Goal: Task Accomplishment & Management: Use online tool/utility

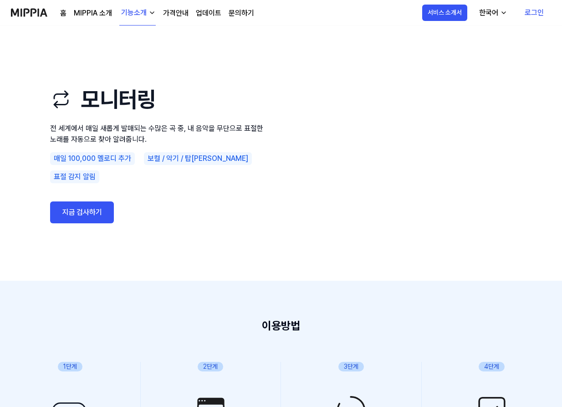
scroll to position [2, 0]
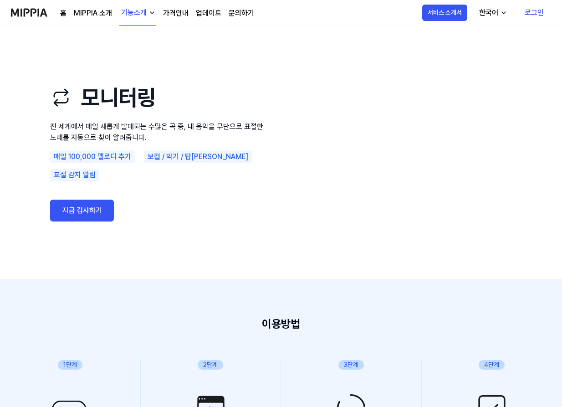
click at [101, 203] on link "지금 검사하기" at bounding box center [82, 211] width 64 height 22
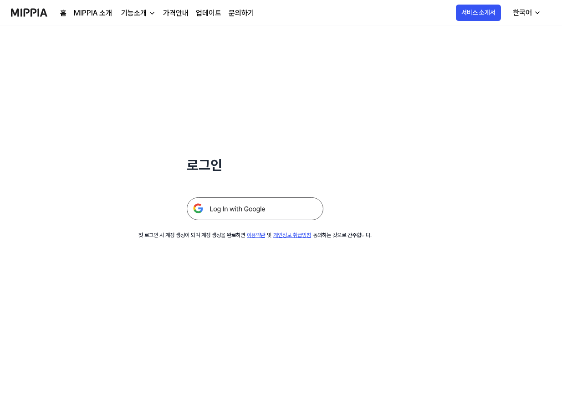
click at [256, 207] on img at bounding box center [255, 208] width 137 height 23
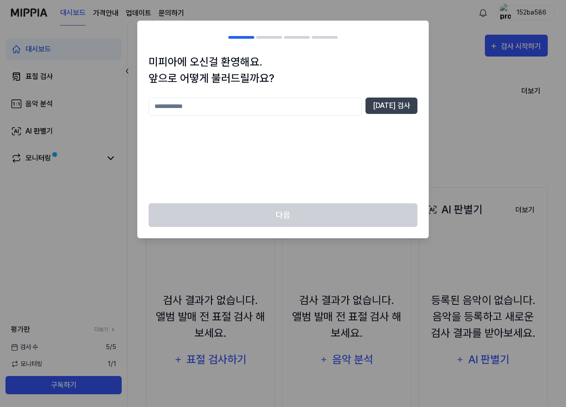
click at [229, 109] on input "text" at bounding box center [254, 106] width 213 height 18
type input "*"
type input "****"
click at [412, 104] on button "[DATE] 검사" at bounding box center [391, 105] width 52 height 16
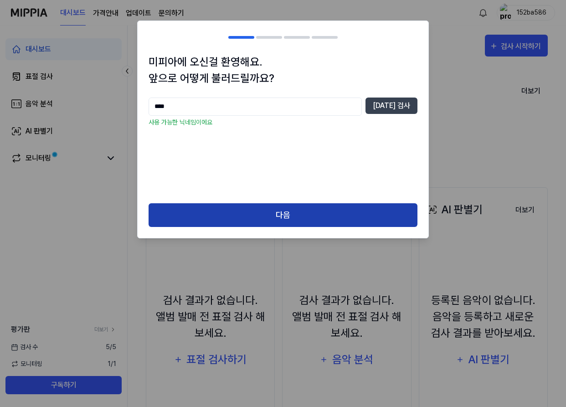
click at [264, 222] on button "다음" at bounding box center [282, 215] width 269 height 24
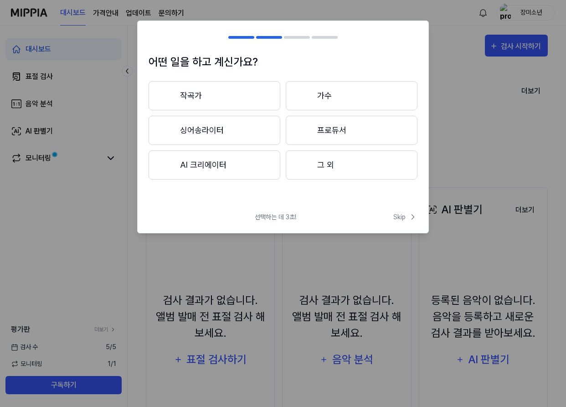
click at [244, 98] on button "작곡가" at bounding box center [214, 95] width 132 height 29
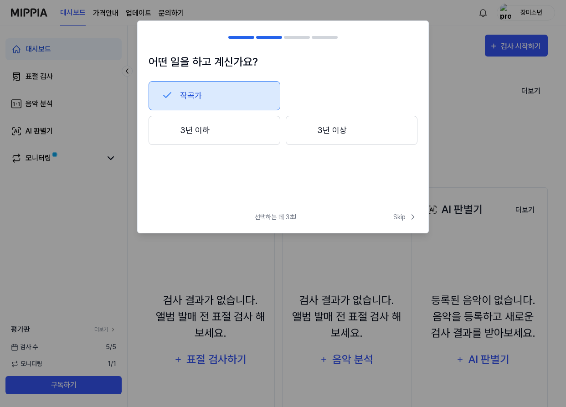
click at [233, 139] on button "3년 이하" at bounding box center [214, 130] width 132 height 29
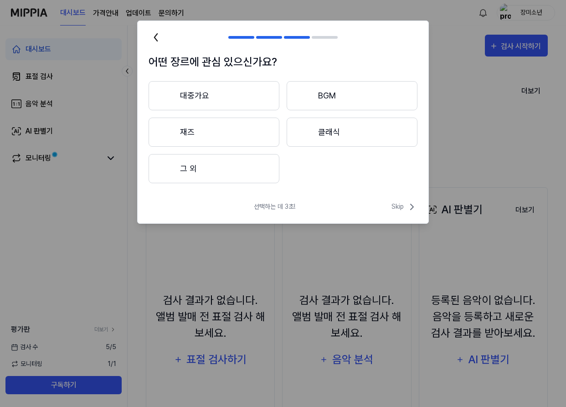
click at [339, 133] on button "클래식" at bounding box center [352, 132] width 131 height 29
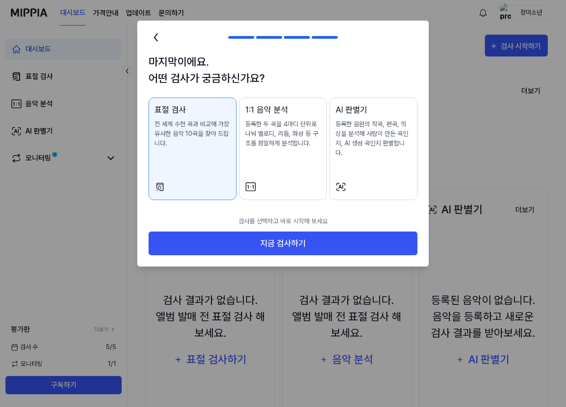
click at [156, 35] on icon at bounding box center [155, 37] width 3 height 7
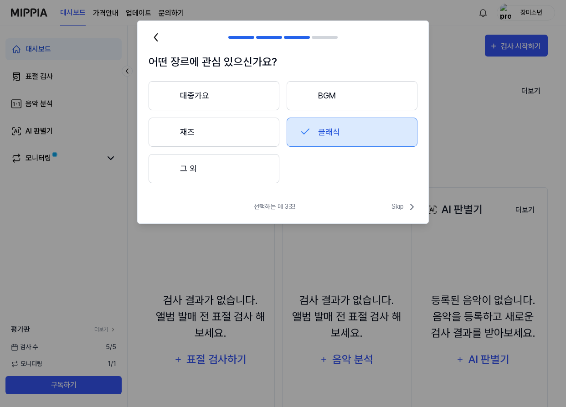
click at [232, 165] on button "그 외" at bounding box center [213, 168] width 131 height 29
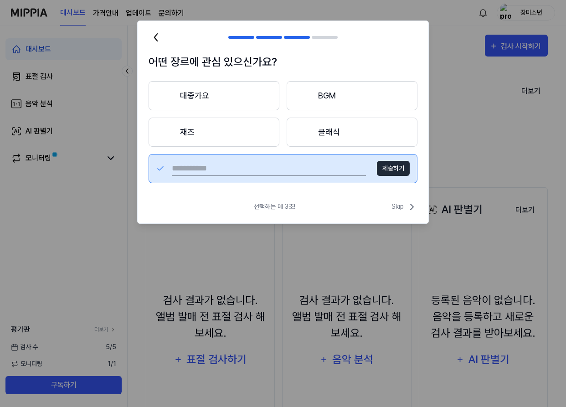
click at [198, 104] on button "대중가요" at bounding box center [213, 95] width 131 height 29
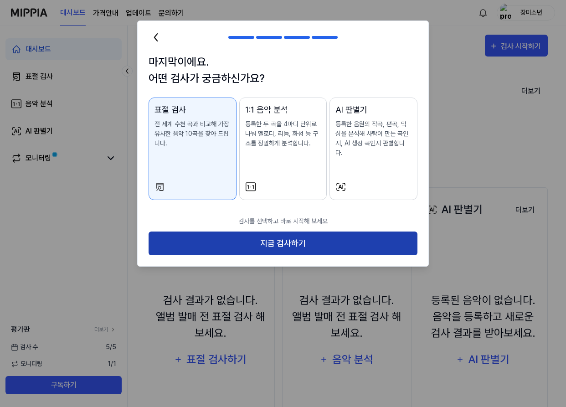
click at [291, 235] on button "지금 검사하기" at bounding box center [282, 243] width 269 height 24
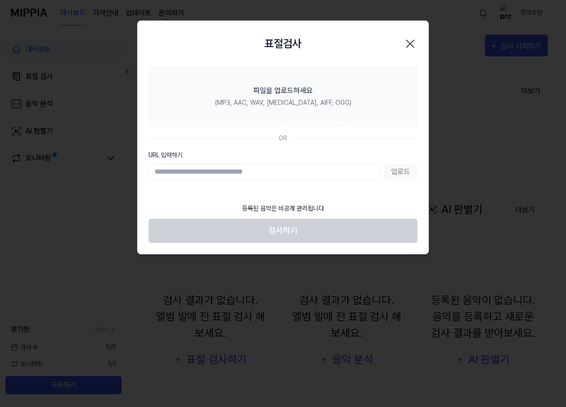
click at [265, 174] on input "URL 입력하기" at bounding box center [263, 172] width 231 height 16
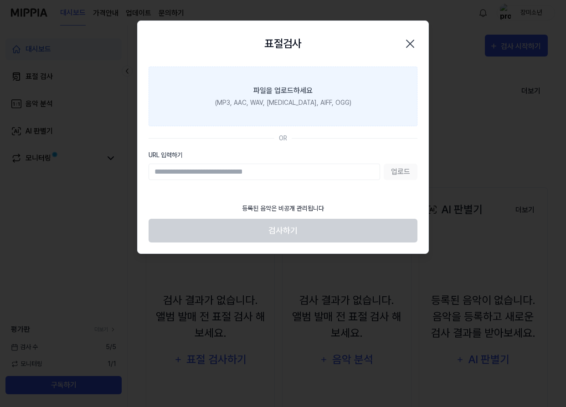
click at [299, 95] on div "파일을 업로드하세요" at bounding box center [282, 90] width 59 height 11
click at [0, 0] on input "파일을 업로드하세요 (MP3, AAC, WAV, [MEDICAL_DATA], AIFF, OGG)" at bounding box center [0, 0] width 0 height 0
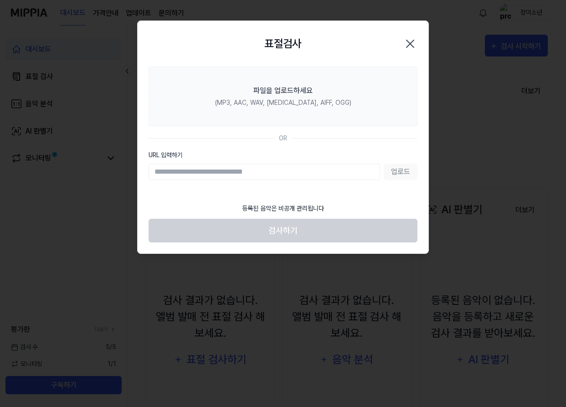
click at [412, 43] on icon "button" at bounding box center [410, 43] width 15 height 15
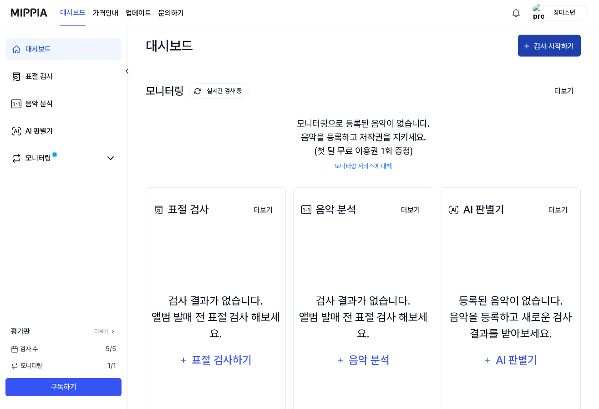
click at [536, 36] on button "검사 시작하기" at bounding box center [549, 46] width 63 height 22
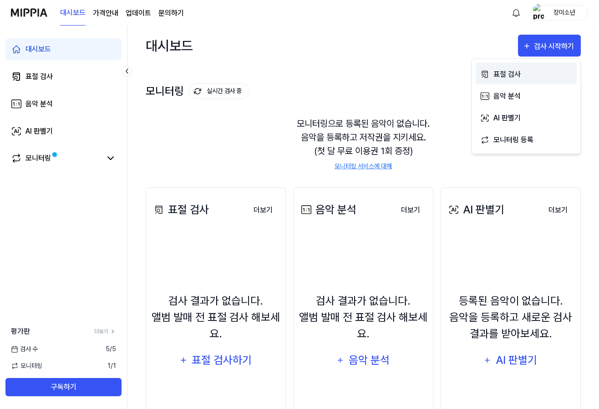
click at [522, 73] on div "표절 검사" at bounding box center [533, 74] width 79 height 12
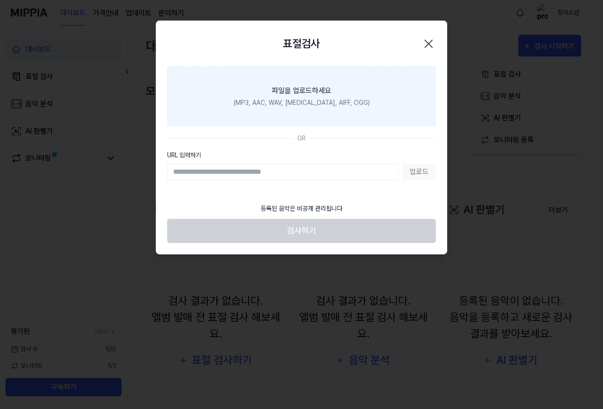
click at [312, 99] on div "(MP3, AAC, WAV, [MEDICAL_DATA], AIFF, OGG)" at bounding box center [302, 103] width 136 height 10
click at [0, 0] on input "파일을 업로드하세요 (MP3, AAC, WAV, [MEDICAL_DATA], AIFF, OGG)" at bounding box center [0, 0] width 0 height 0
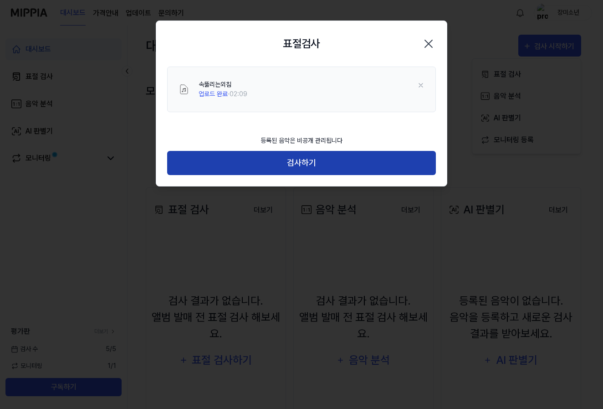
click at [299, 169] on button "검사하기" at bounding box center [301, 163] width 269 height 24
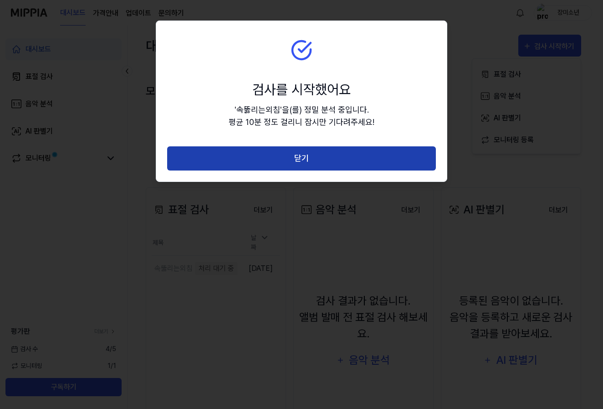
click at [314, 160] on button "닫기" at bounding box center [301, 158] width 269 height 24
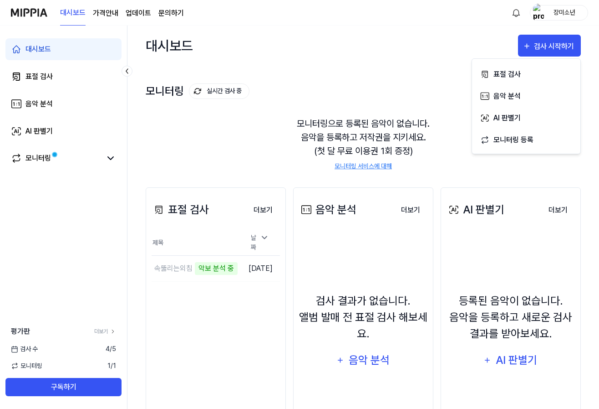
scroll to position [72, 0]
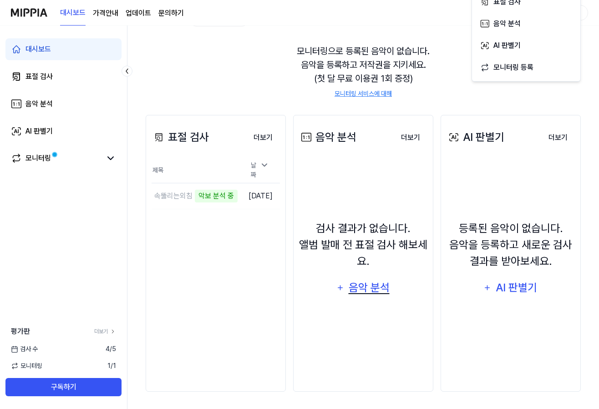
click at [351, 292] on div "음악 분석" at bounding box center [369, 287] width 43 height 17
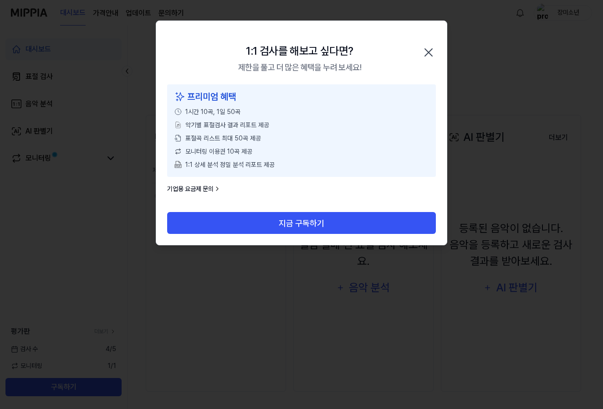
click at [427, 53] on icon "button" at bounding box center [428, 52] width 15 height 15
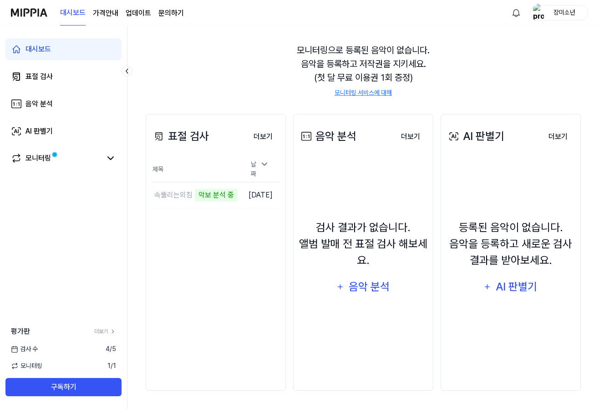
scroll to position [0, 0]
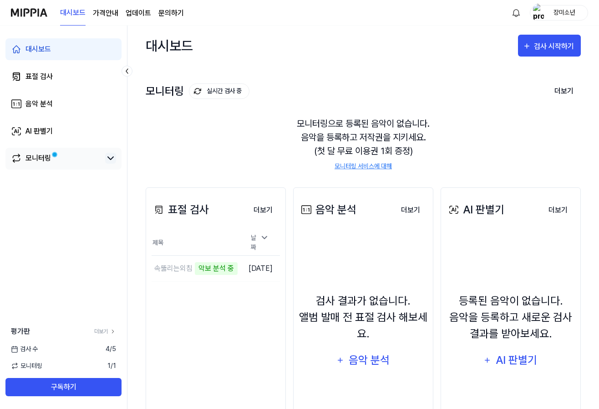
click at [106, 159] on icon at bounding box center [110, 158] width 11 height 11
click at [109, 161] on icon at bounding box center [110, 158] width 11 height 11
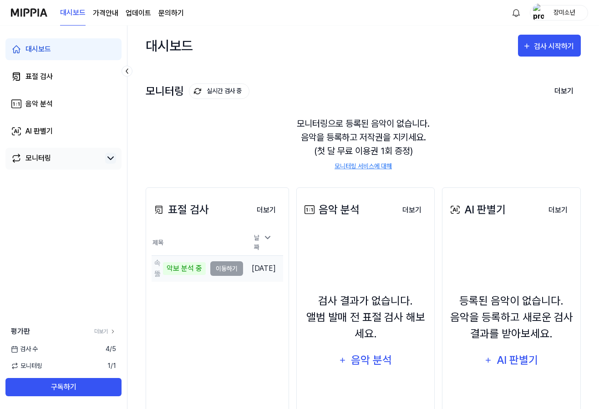
click at [225, 266] on td "속뚫리는외침 악보 분석 중 이동하기" at bounding box center [198, 269] width 92 height 26
click at [227, 266] on td "속뚫리는외침 악보 분석 중 이동하기" at bounding box center [198, 269] width 92 height 26
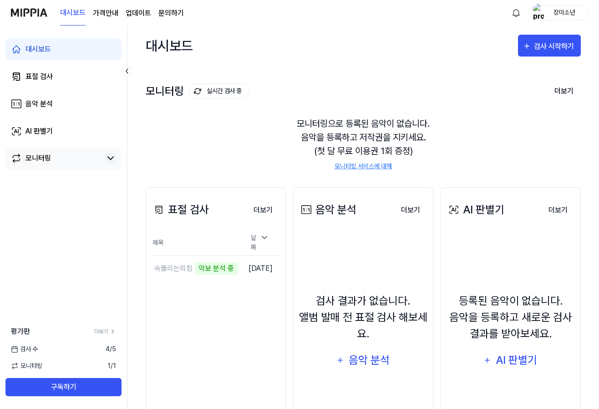
scroll to position [73, 0]
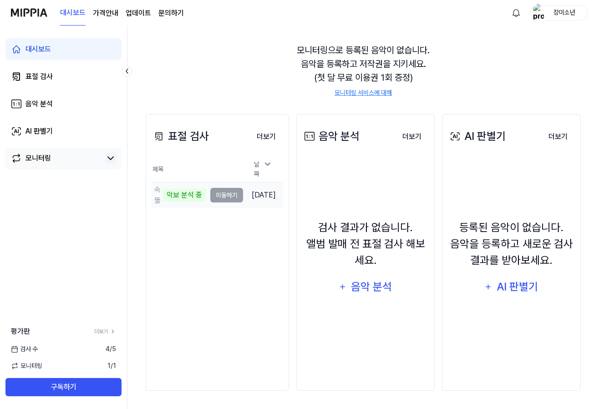
click at [228, 194] on td "속뚫리는외침 악보 분석 중 이동하기" at bounding box center [198, 195] width 92 height 26
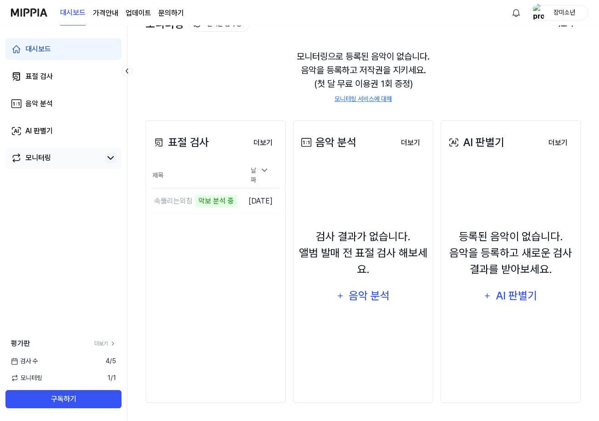
scroll to position [0, 0]
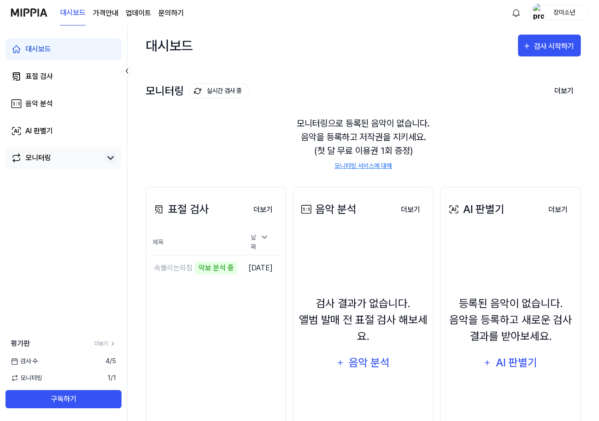
click at [108, 156] on icon at bounding box center [110, 158] width 11 height 11
click at [115, 160] on icon at bounding box center [110, 158] width 11 height 11
click at [271, 242] on div "날짜" at bounding box center [260, 242] width 26 height 25
click at [267, 211] on button "더보기" at bounding box center [263, 210] width 34 height 18
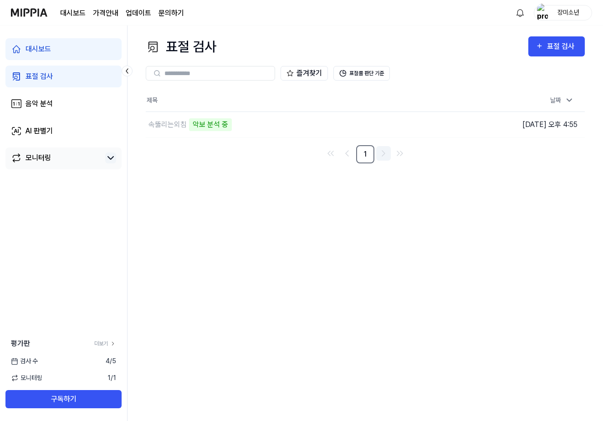
click at [385, 155] on icon "Go to next page" at bounding box center [383, 153] width 11 height 11
click at [343, 153] on icon "Go to previous page" at bounding box center [347, 153] width 11 height 11
click at [231, 125] on div "악보 분석 중" at bounding box center [210, 124] width 43 height 13
click at [449, 125] on icon at bounding box center [448, 124] width 8 height 7
click at [415, 127] on td "속뚫리는외침 악보 분석 중 이동하기" at bounding box center [310, 125] width 329 height 26
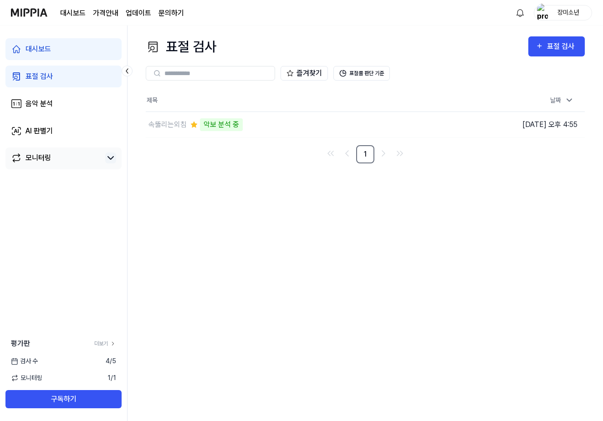
click at [564, 13] on div "장미소년" at bounding box center [569, 12] width 36 height 10
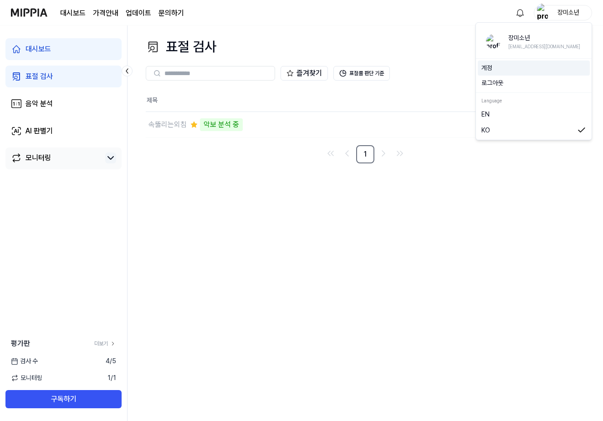
click at [489, 66] on link "계정" at bounding box center [533, 68] width 105 height 10
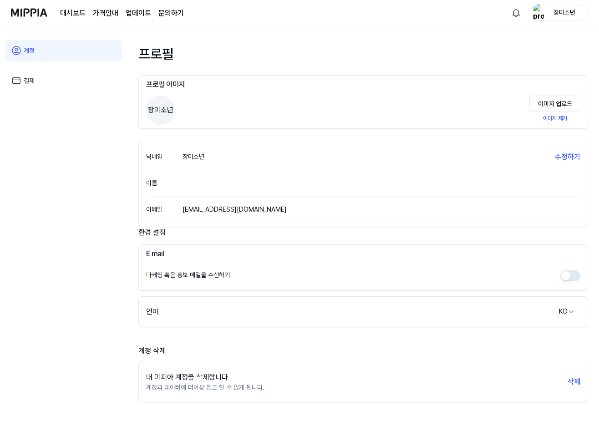
scroll to position [79, 0]
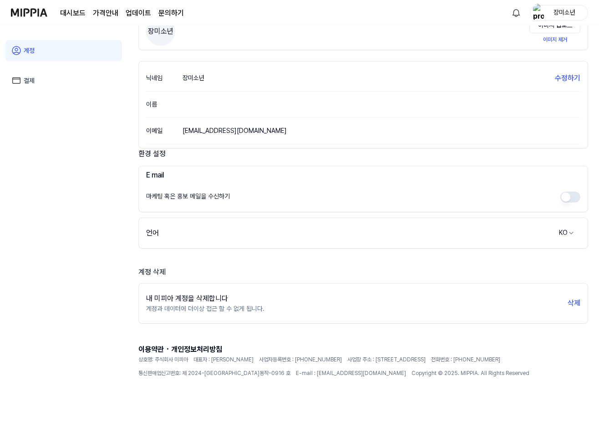
click at [51, 81] on link "결제" at bounding box center [63, 80] width 117 height 21
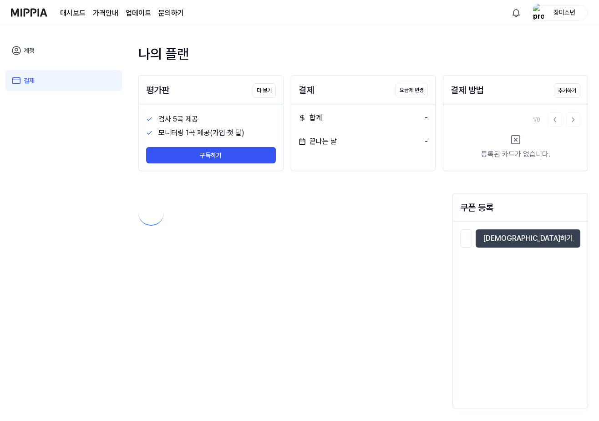
scroll to position [0, 0]
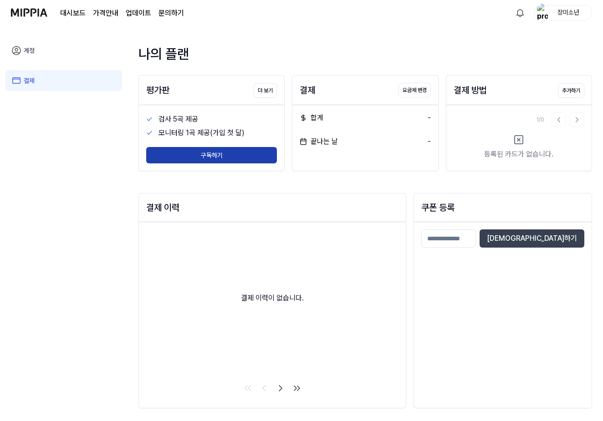
click at [212, 162] on button "구독하기" at bounding box center [211, 155] width 131 height 16
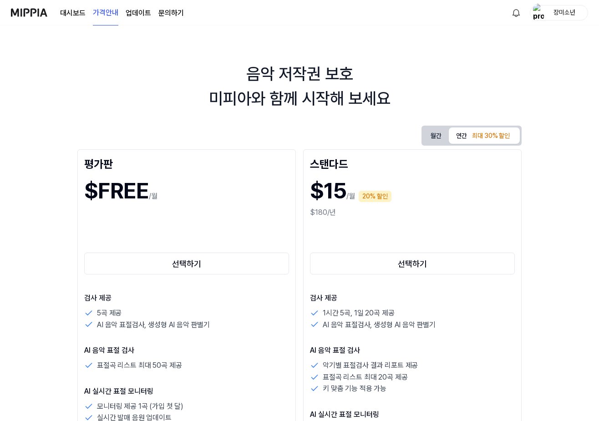
scroll to position [180, 0]
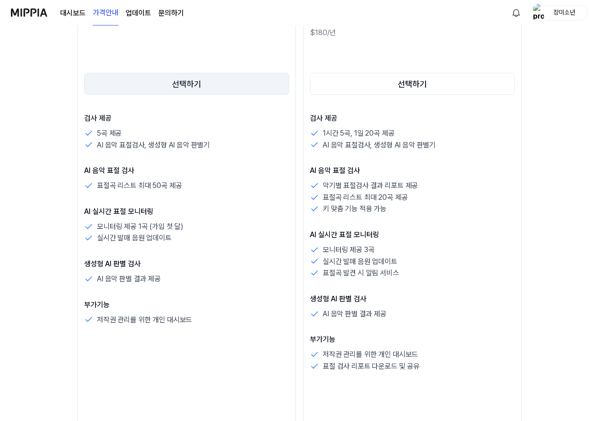
click at [184, 86] on button "선택하기" at bounding box center [186, 84] width 205 height 22
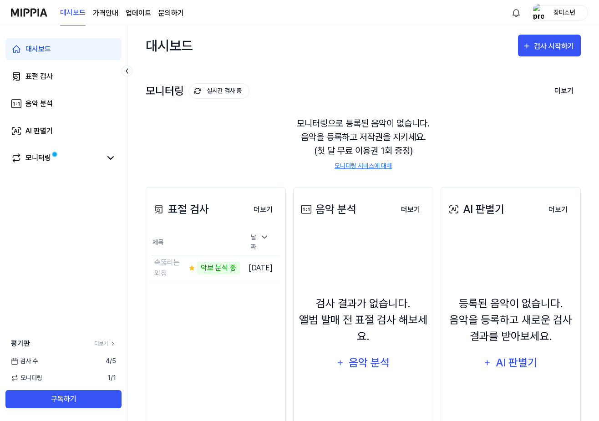
click at [558, 15] on div "장미소년" at bounding box center [565, 12] width 36 height 10
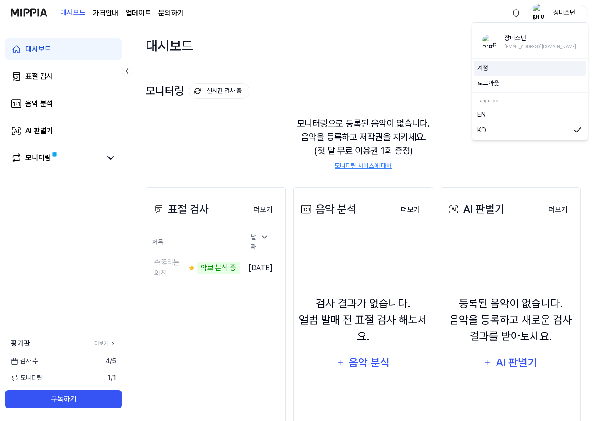
click at [507, 71] on link "계정" at bounding box center [530, 68] width 105 height 10
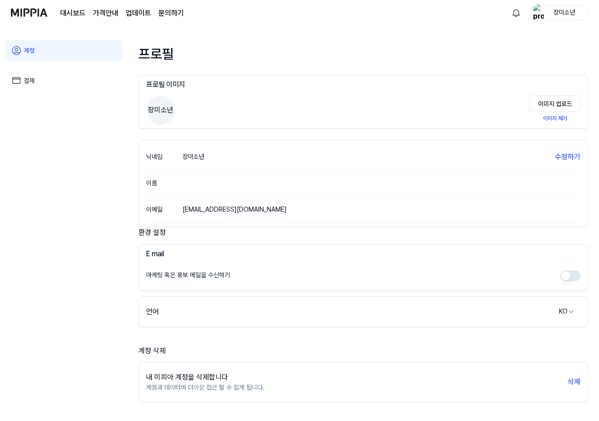
click at [57, 84] on link "결제" at bounding box center [63, 80] width 117 height 21
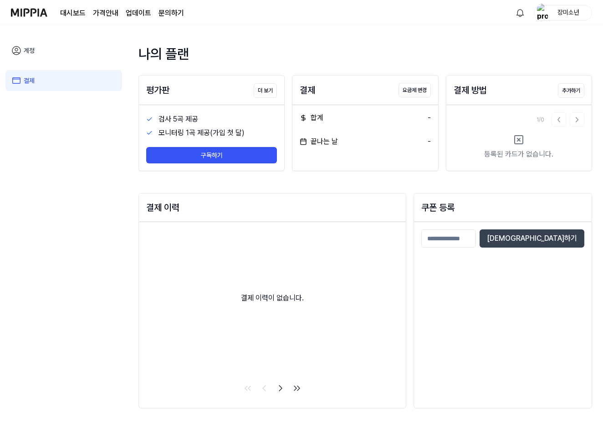
click at [74, 7] on div "대시보드 가격안내 업데이트 문의하기" at bounding box center [122, 12] width 124 height 25
click at [71, 11] on link "대시보드" at bounding box center [73, 13] width 26 height 11
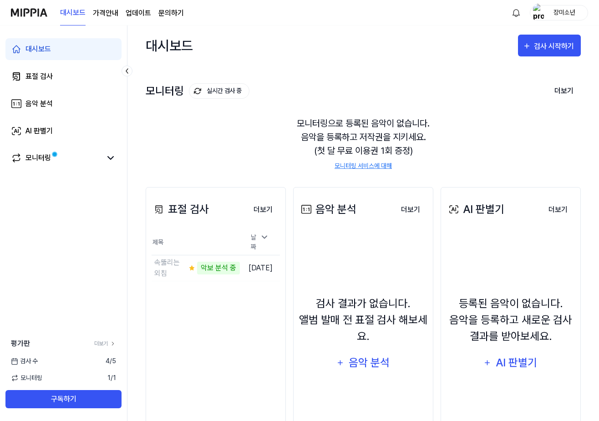
click at [111, 14] on page\) "가격안내" at bounding box center [106, 13] width 26 height 11
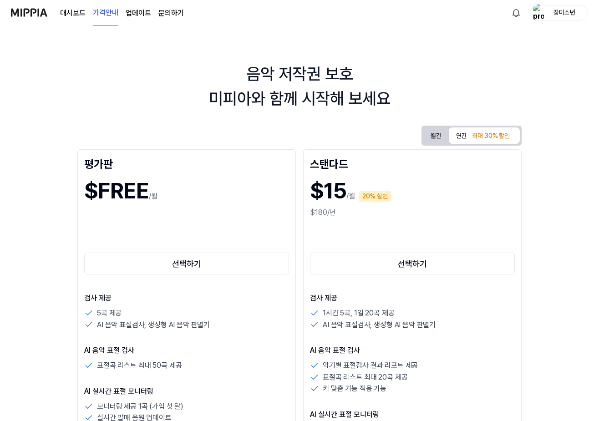
click at [147, 10] on link "업데이트" at bounding box center [139, 13] width 26 height 11
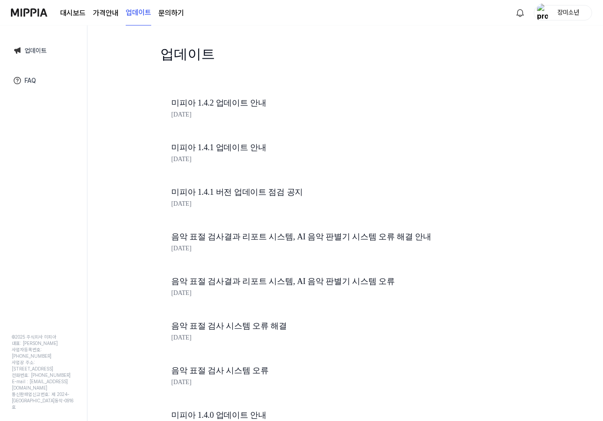
click at [101, 15] on page\) "가격안내" at bounding box center [106, 13] width 26 height 11
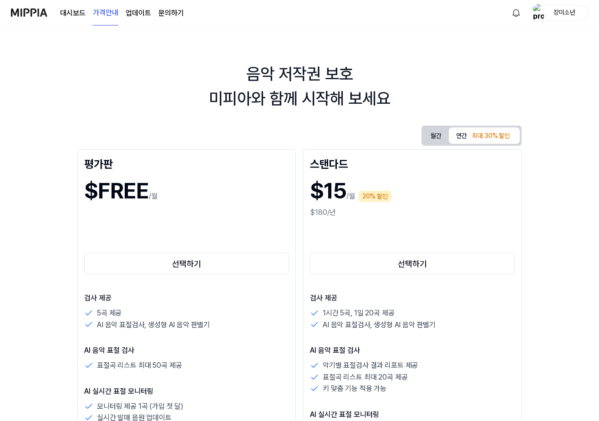
click at [69, 17] on link "대시보드" at bounding box center [73, 13] width 26 height 11
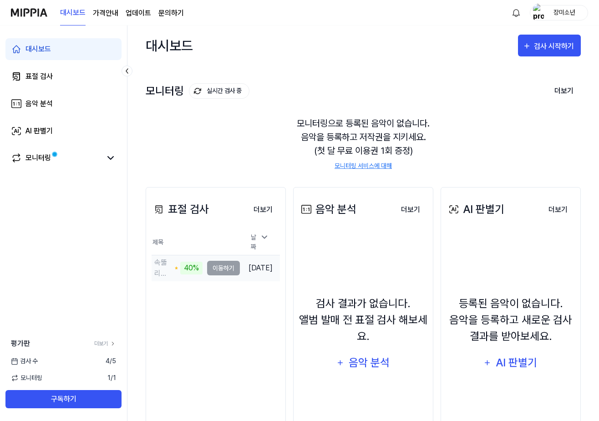
click at [218, 265] on td "속뚫리는외침 40% 이동하기" at bounding box center [196, 269] width 88 height 26
click at [216, 265] on button "이동하기" at bounding box center [223, 268] width 33 height 15
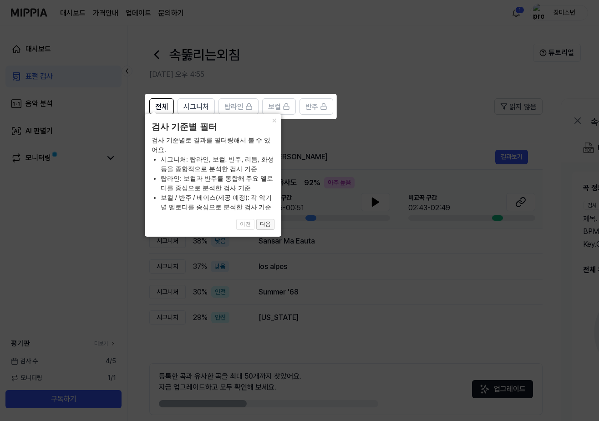
click at [271, 225] on button "다음" at bounding box center [265, 224] width 18 height 11
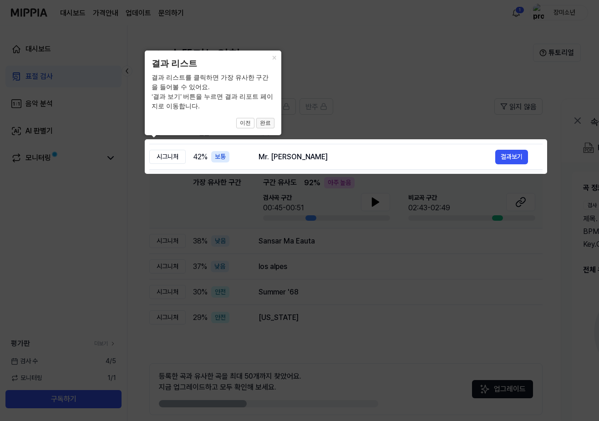
click at [269, 124] on button "완료" at bounding box center [265, 123] width 18 height 11
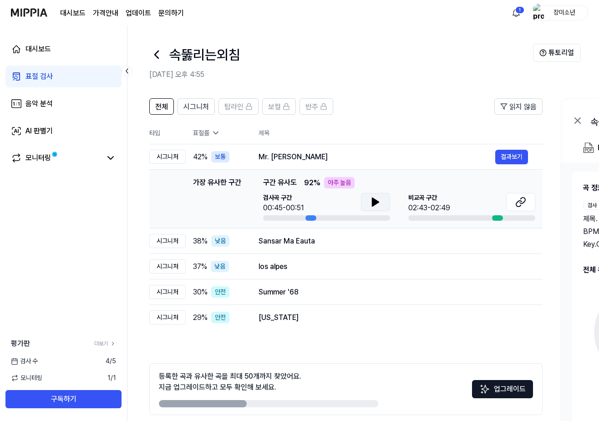
click at [378, 206] on icon at bounding box center [375, 202] width 11 height 11
click at [379, 206] on icon at bounding box center [375, 202] width 11 height 11
click at [341, 182] on div "아주 높음" at bounding box center [339, 182] width 31 height 11
click at [517, 203] on icon at bounding box center [519, 204] width 5 height 6
click at [379, 204] on icon at bounding box center [375, 202] width 11 height 11
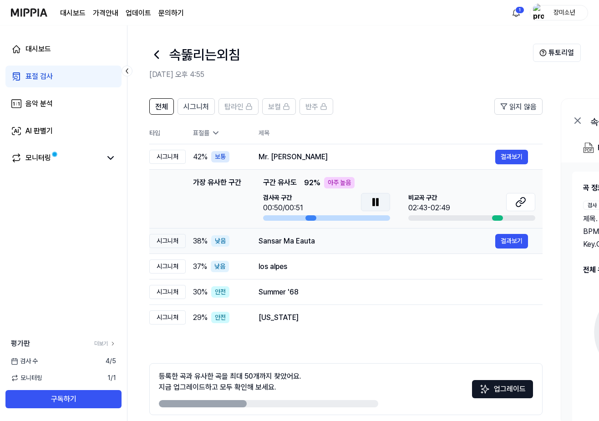
click at [279, 240] on div "Sansar Ma Eauta" at bounding box center [377, 241] width 237 height 11
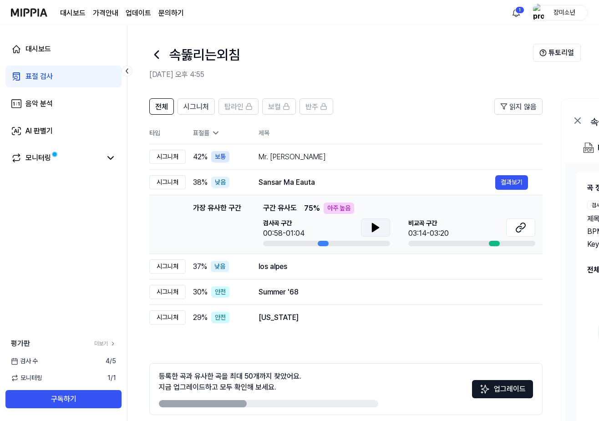
click at [381, 228] on button at bounding box center [375, 228] width 29 height 18
click at [516, 223] on icon at bounding box center [521, 227] width 11 height 11
click at [310, 261] on div "los alpes" at bounding box center [377, 266] width 237 height 11
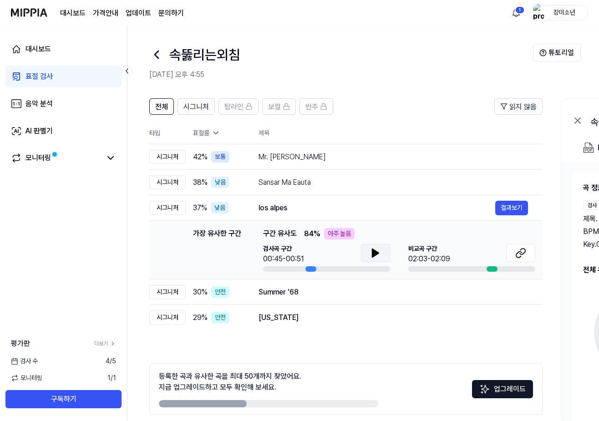
click at [372, 254] on icon at bounding box center [375, 253] width 11 height 11
click at [526, 256] on icon at bounding box center [521, 253] width 11 height 11
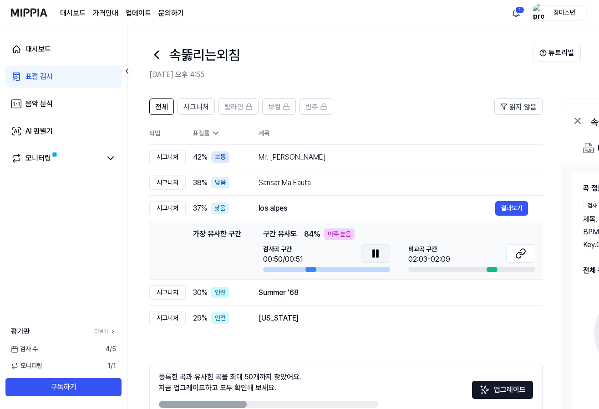
click at [374, 248] on icon at bounding box center [375, 253] width 11 height 11
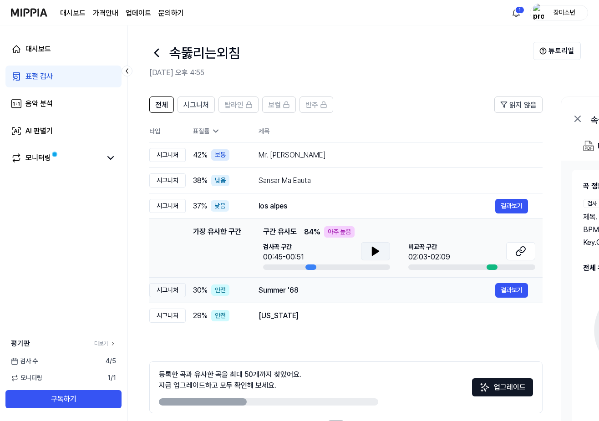
scroll to position [15, 0]
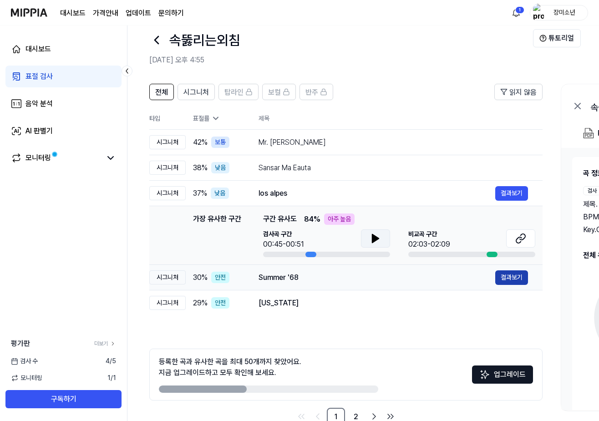
click at [508, 281] on button "결과보기" at bounding box center [512, 278] width 33 height 15
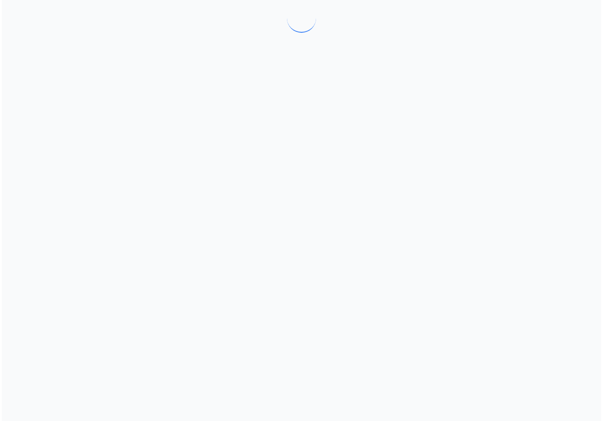
scroll to position [0, 0]
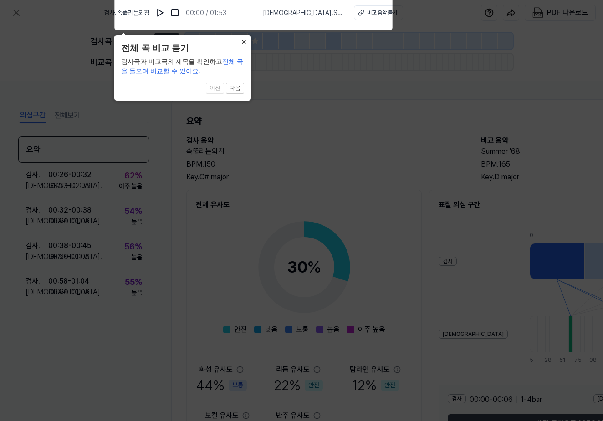
click at [245, 45] on button "×" at bounding box center [243, 41] width 15 height 13
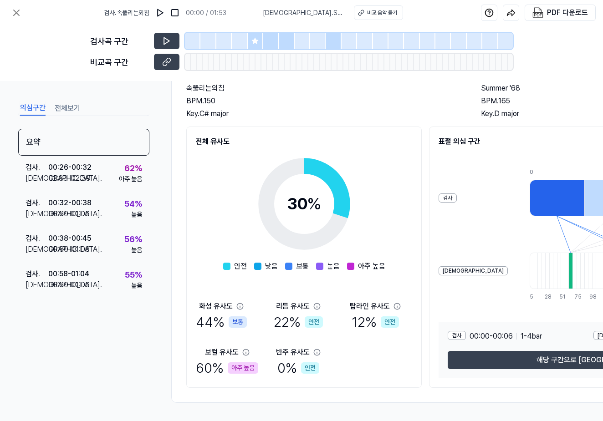
scroll to position [2, 0]
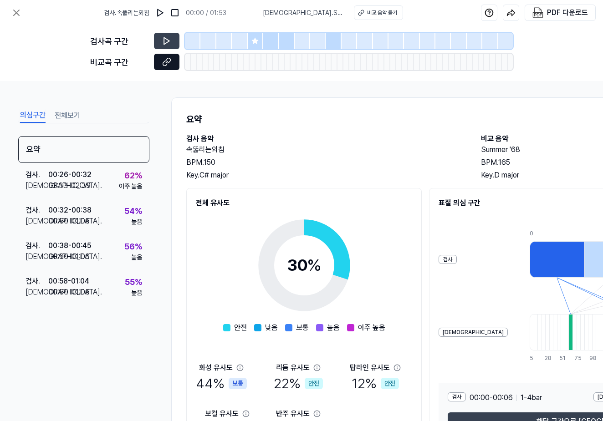
click at [169, 58] on icon at bounding box center [168, 60] width 5 height 5
click at [173, 43] on button at bounding box center [167, 41] width 26 height 16
click at [166, 43] on icon at bounding box center [166, 41] width 5 height 7
click at [165, 15] on img at bounding box center [160, 12] width 9 height 9
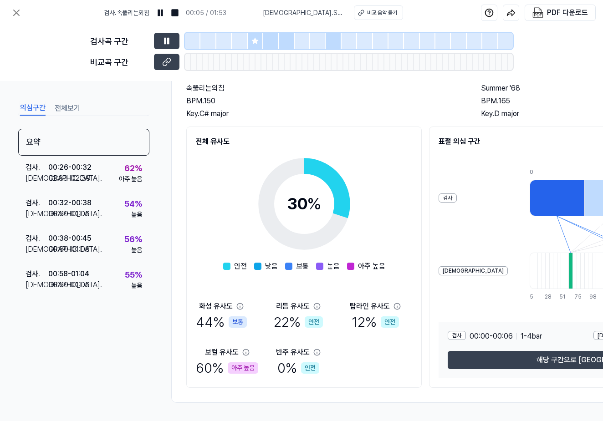
scroll to position [0, 0]
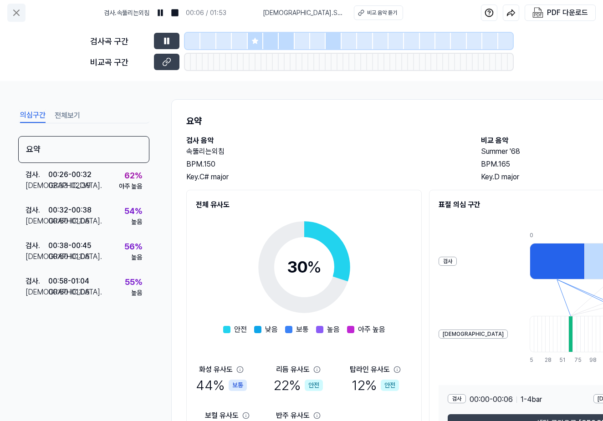
click at [18, 12] on icon at bounding box center [16, 12] width 11 height 11
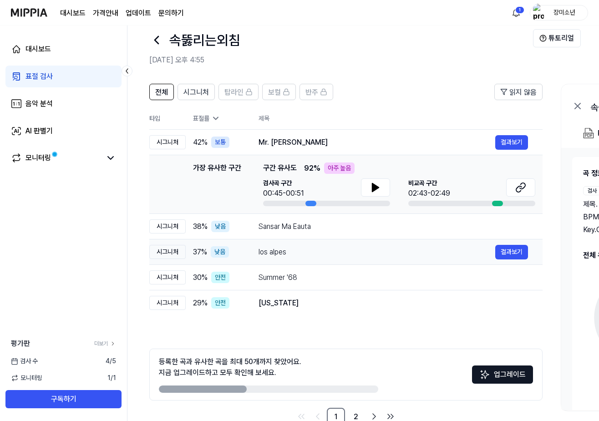
scroll to position [38, 0]
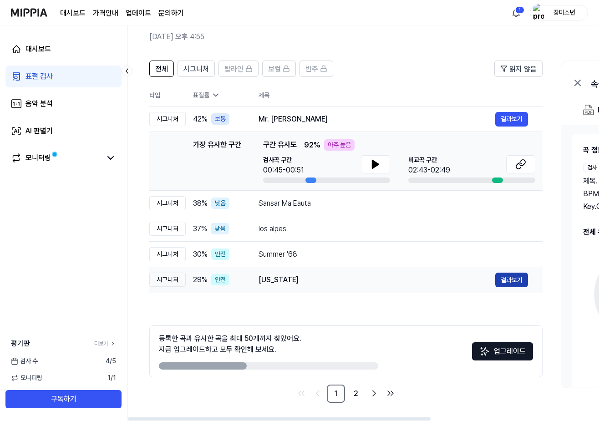
click at [515, 281] on button "결과보기" at bounding box center [512, 280] width 33 height 15
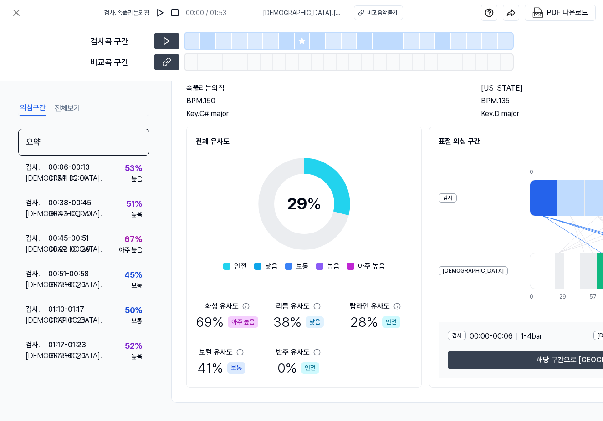
scroll to position [0, 0]
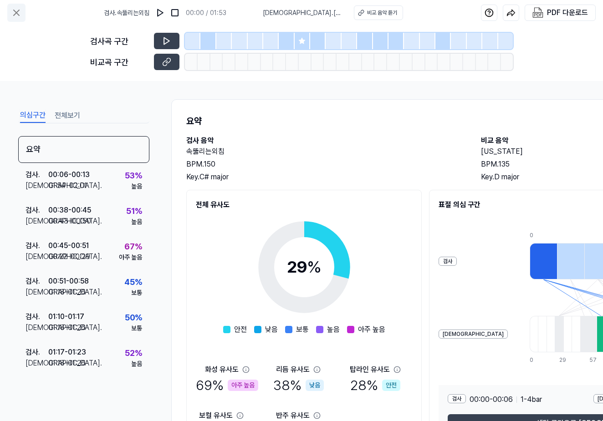
click at [21, 14] on icon at bounding box center [16, 12] width 11 height 11
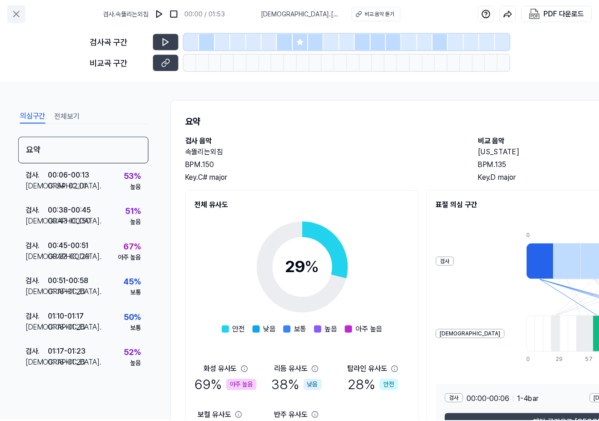
scroll to position [38, 0]
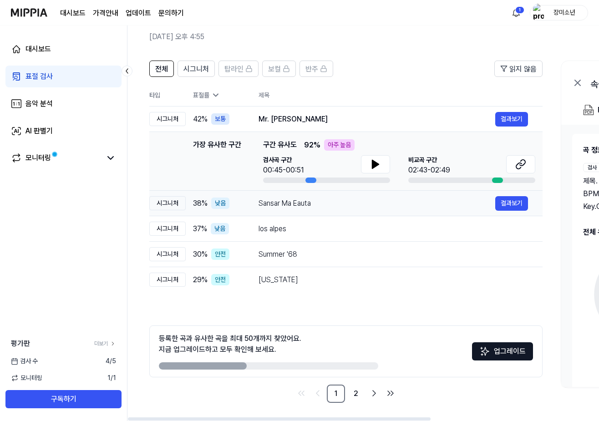
click at [286, 210] on div "Sansar Ma Eauta 결과보기" at bounding box center [394, 203] width 270 height 15
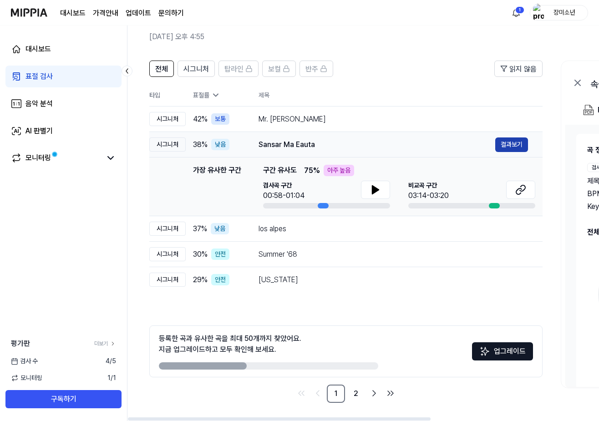
click at [508, 144] on button "결과보기" at bounding box center [512, 145] width 33 height 15
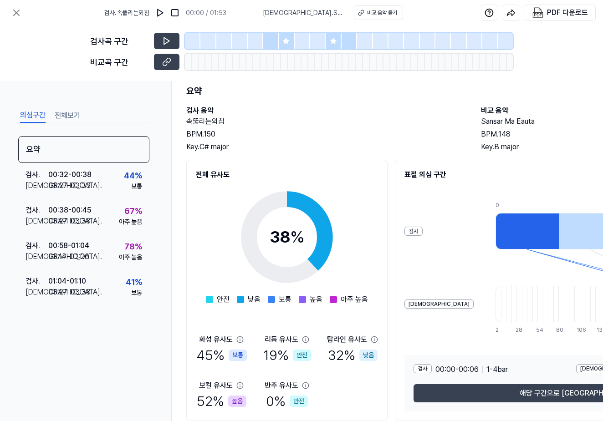
scroll to position [67, 0]
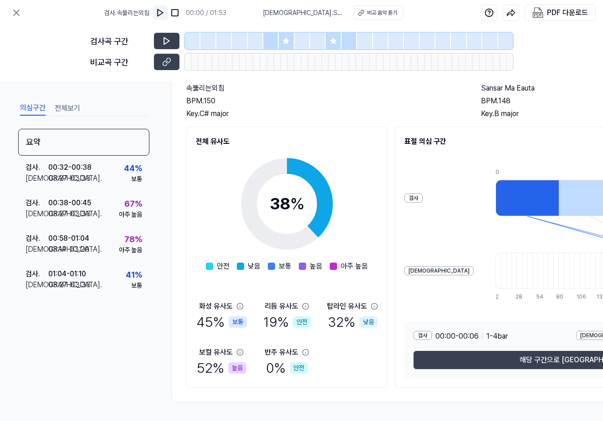
click at [165, 10] on img at bounding box center [160, 12] width 9 height 9
click at [165, 11] on img at bounding box center [160, 12] width 9 height 9
click at [17, 15] on icon at bounding box center [16, 12] width 11 height 11
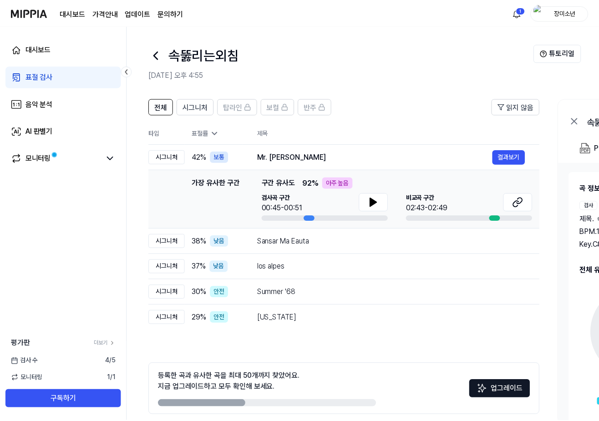
scroll to position [38, 0]
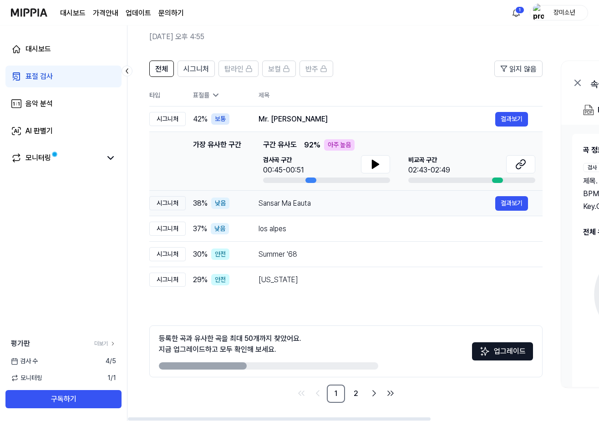
click at [228, 204] on div "낮음" at bounding box center [220, 203] width 18 height 11
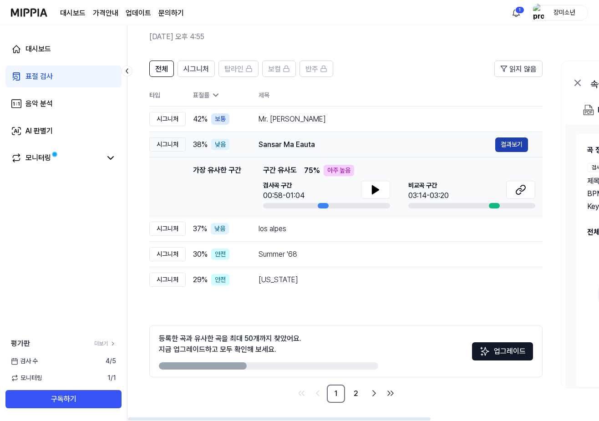
click at [507, 140] on button "결과보기" at bounding box center [512, 145] width 33 height 15
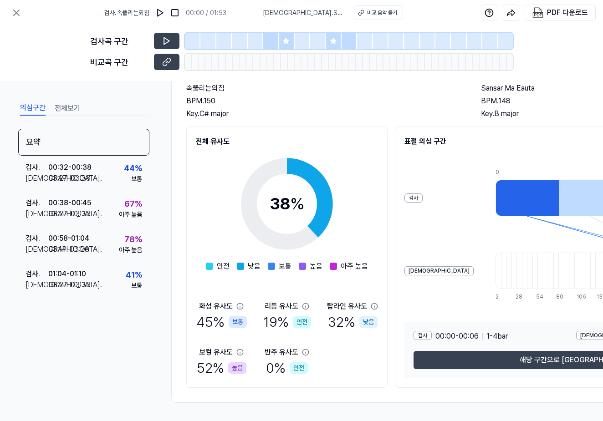
scroll to position [0, 0]
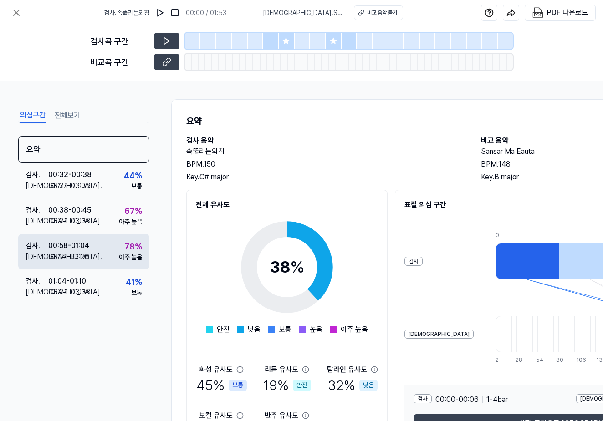
click at [133, 250] on div "78 %" at bounding box center [133, 246] width 18 height 12
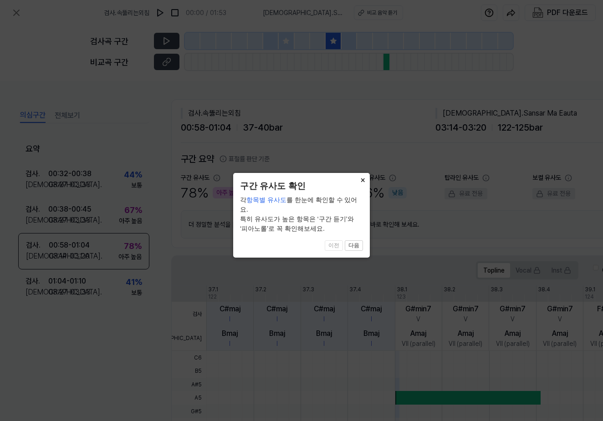
click at [364, 181] on button "×" at bounding box center [362, 179] width 15 height 13
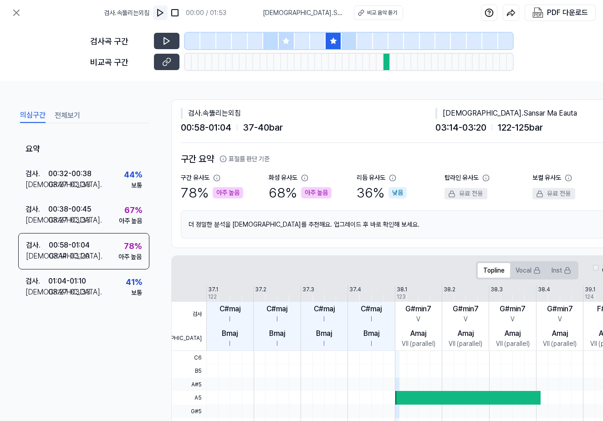
click at [165, 16] on img at bounding box center [160, 12] width 9 height 9
click at [7, 10] on div "검사 . 속뚫리는외침 00:00 / 01:53 비교 . Sansar Ma Eauta 비교 음악 듣기 PDF 다운로드" at bounding box center [301, 13] width 603 height 26
click at [12, 9] on icon at bounding box center [16, 12] width 11 height 11
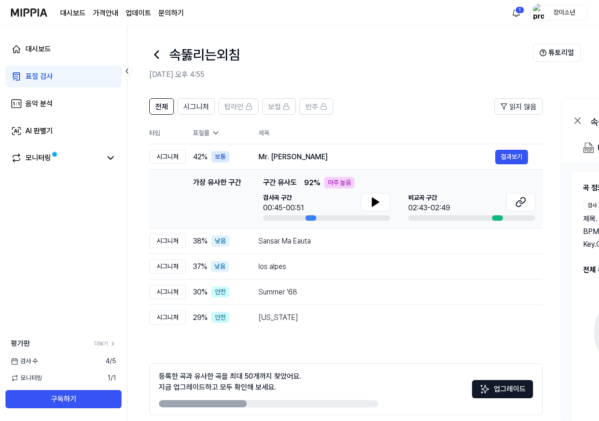
click at [156, 54] on icon at bounding box center [157, 54] width 4 height 7
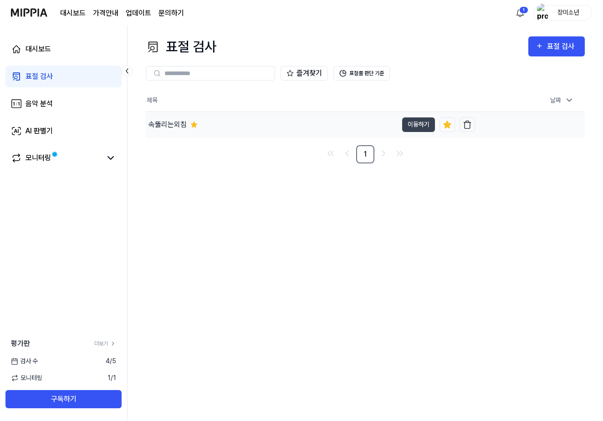
click at [171, 128] on div "속뚫리는외침" at bounding box center [167, 124] width 38 height 11
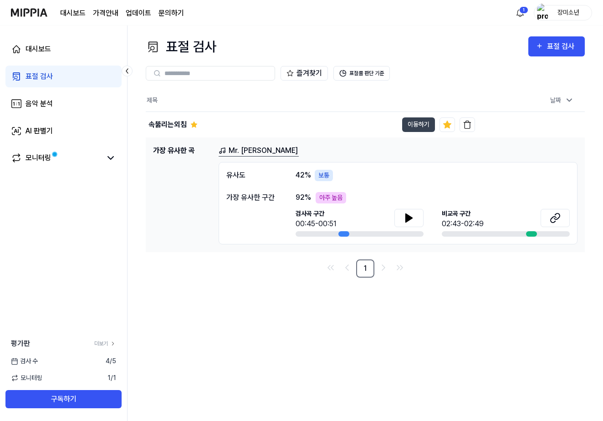
drag, startPoint x: 295, startPoint y: 302, endPoint x: 293, endPoint y: 297, distance: 5.2
click at [295, 302] on div "표절 검사 표절 검사 표절 검사 음악 분석 AI 판별기 즐겨찾기 표절률 판단 기준 제목 날짜 속뚫리는외침 이동하기 [DATE] 오후 4:55 …" at bounding box center [366, 224] width 476 height 396
click at [166, 147] on h1 "가장 유사한 곡" at bounding box center [182, 194] width 58 height 99
click at [557, 220] on icon at bounding box center [555, 218] width 11 height 11
click at [373, 265] on link "1" at bounding box center [365, 269] width 18 height 18
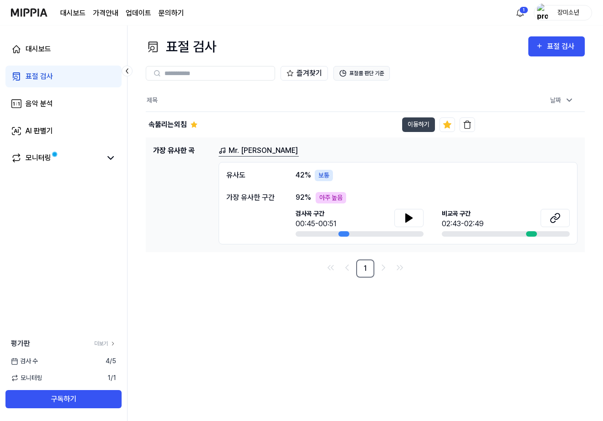
click at [364, 71] on button "표절률 판단 기준" at bounding box center [361, 73] width 56 height 15
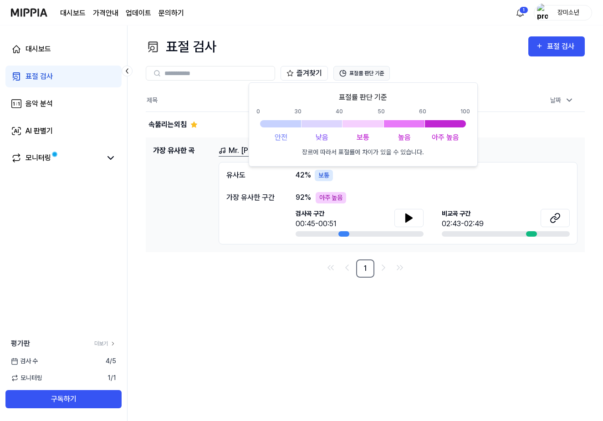
click at [367, 75] on button "표절률 판단 기준" at bounding box center [361, 73] width 56 height 15
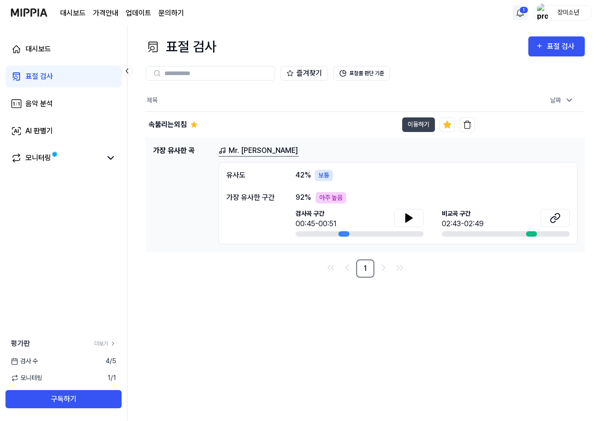
click at [522, 10] on html "대시보드 가격안내 업데이트 문의하기 1 장미소년 대시보드 표절 검사 음악 분석 AI 판별기 모니터링 평가판 더보기 검사 [DATE] 모니터링 …" at bounding box center [301, 210] width 603 height 421
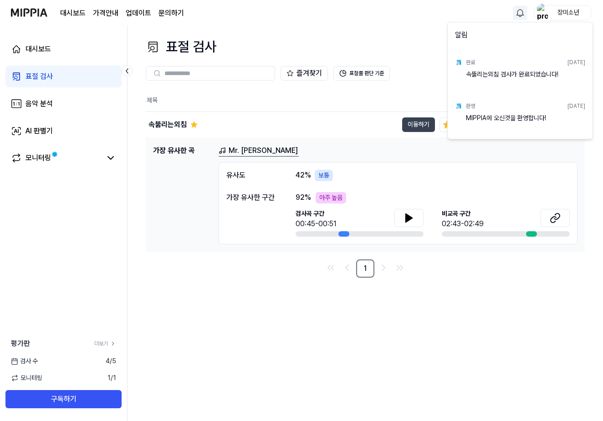
click at [515, 66] on div "완료 [DATE]" at bounding box center [525, 62] width 119 height 15
click at [470, 67] on div "완료 [DATE]" at bounding box center [525, 62] width 119 height 15
click at [460, 61] on img at bounding box center [458, 62] width 7 height 7
click at [375, 36] on html "대시보드 가격안내 업데이트 문의하기 장미소년 대시보드 표절 검사 음악 분석 AI 판별기 모니터링 평가판 더보기 검사 [DATE] 모니터링 1 …" at bounding box center [301, 210] width 603 height 421
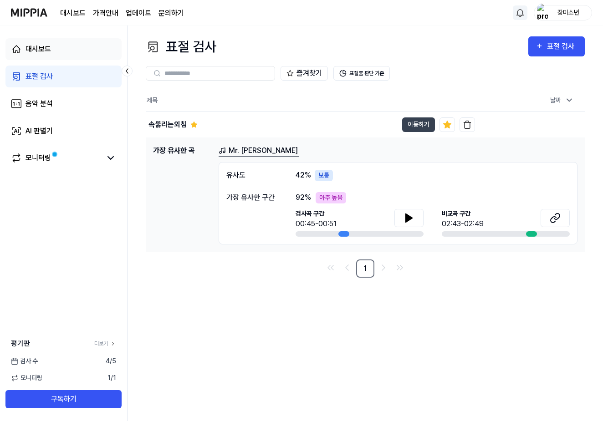
click at [57, 51] on link "대시보드" at bounding box center [63, 49] width 116 height 22
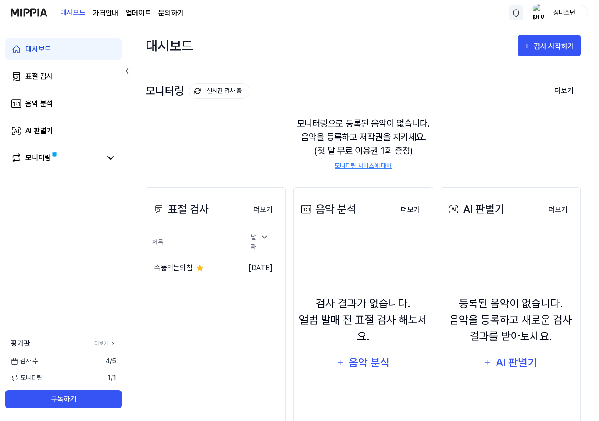
click at [356, 166] on link "모니터링 서비스에 대해" at bounding box center [363, 166] width 57 height 10
